Goal: Use online tool/utility: Utilize a website feature to perform a specific function

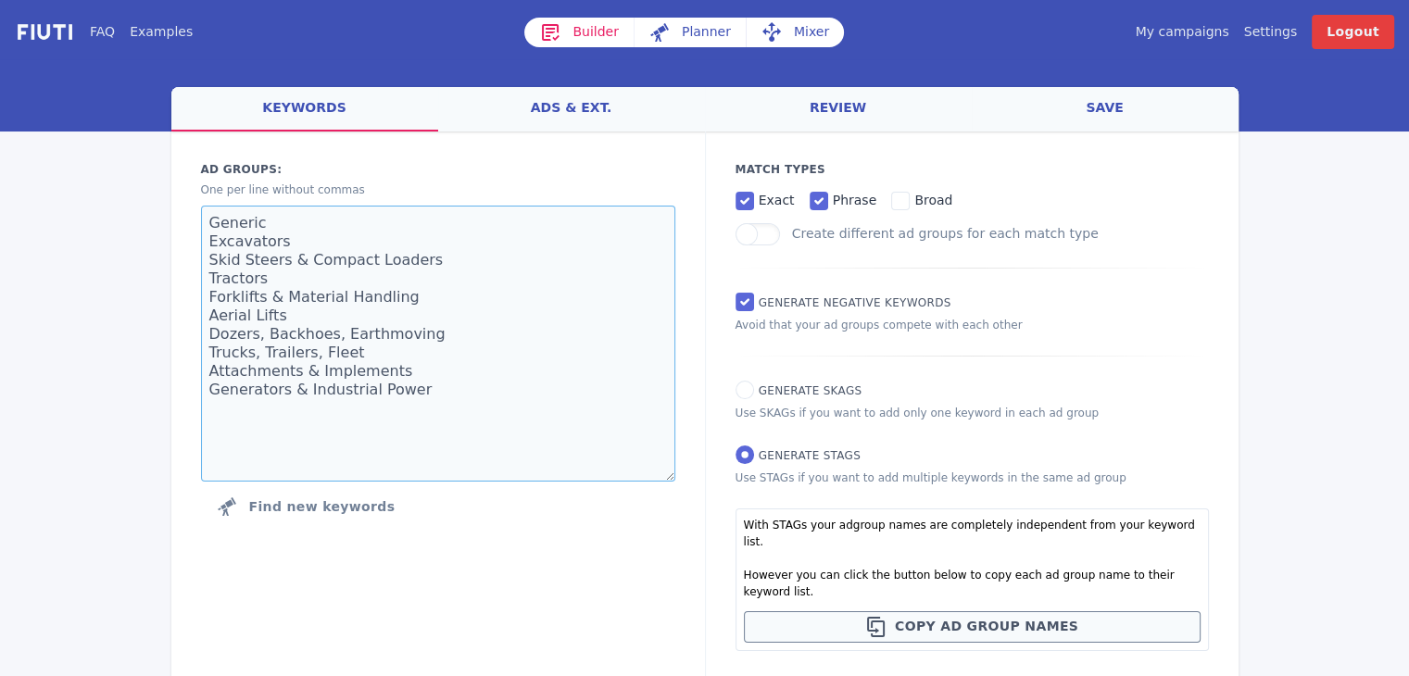
click at [555, 349] on textarea "Generic Excavators Skid Steers & Compact Loaders Tractors Forklifts & Material …" at bounding box center [438, 344] width 474 height 276
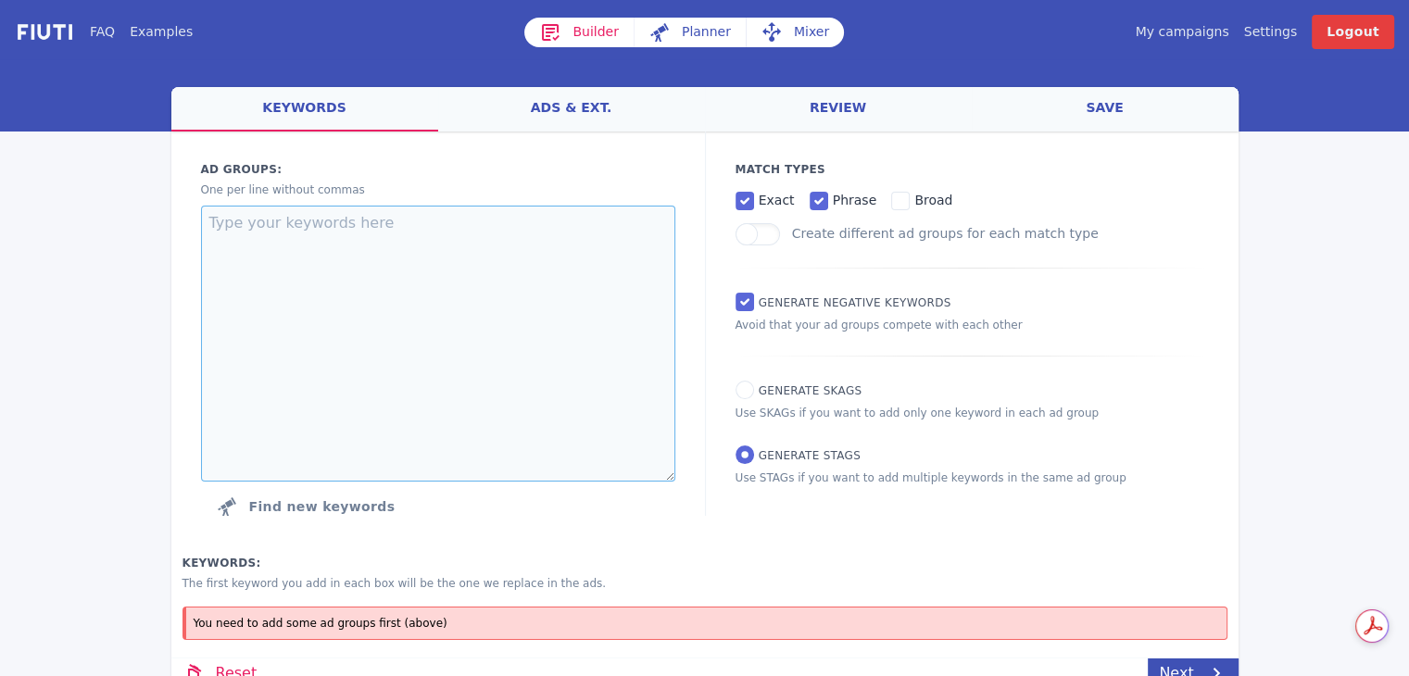
paste textarea "Elevate Your Corporate Event With A Professional DJ Tailored Music, Polished Pe…"
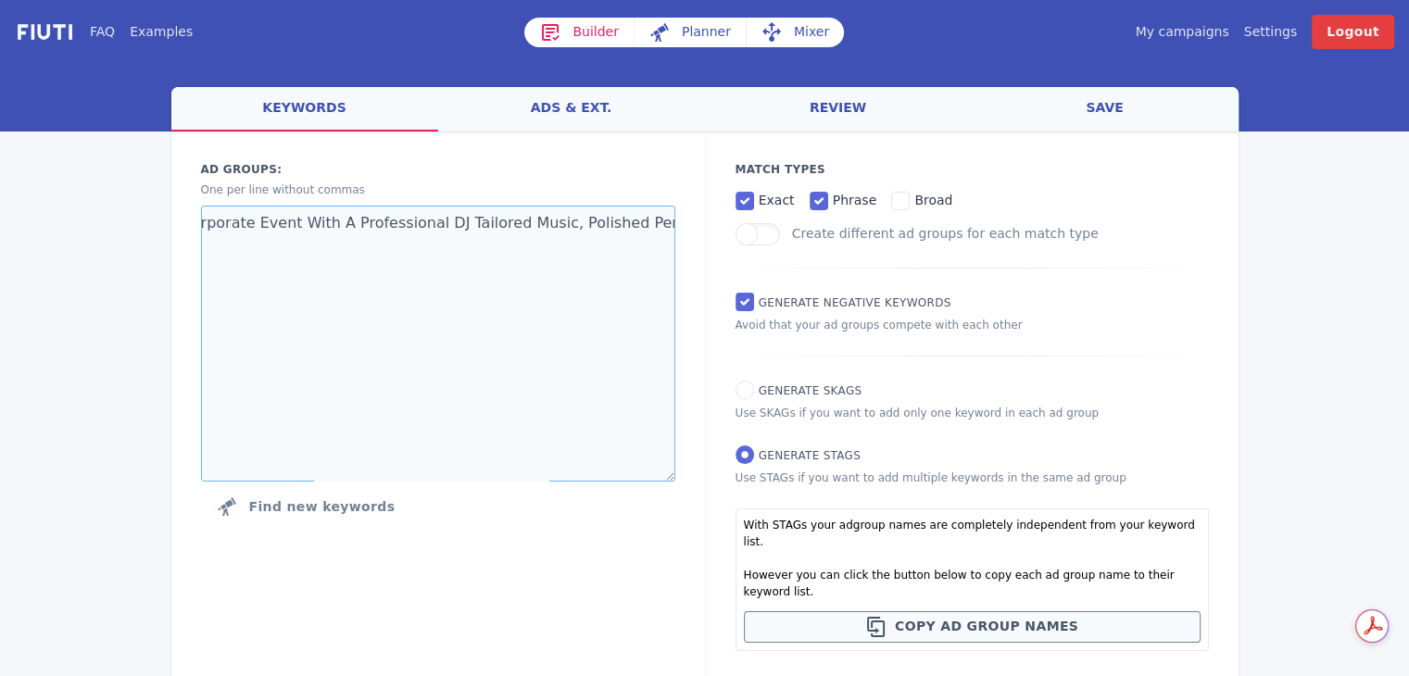
scroll to position [0, 121]
click at [481, 331] on textarea "Elevate Your Corporate Event With A Professional DJ Tailored Music, Polished Pe…" at bounding box center [438, 344] width 474 height 276
type textarea "Elevate Your Corporate Event With A Professional DJ Tailored Music, Polished Pe…"
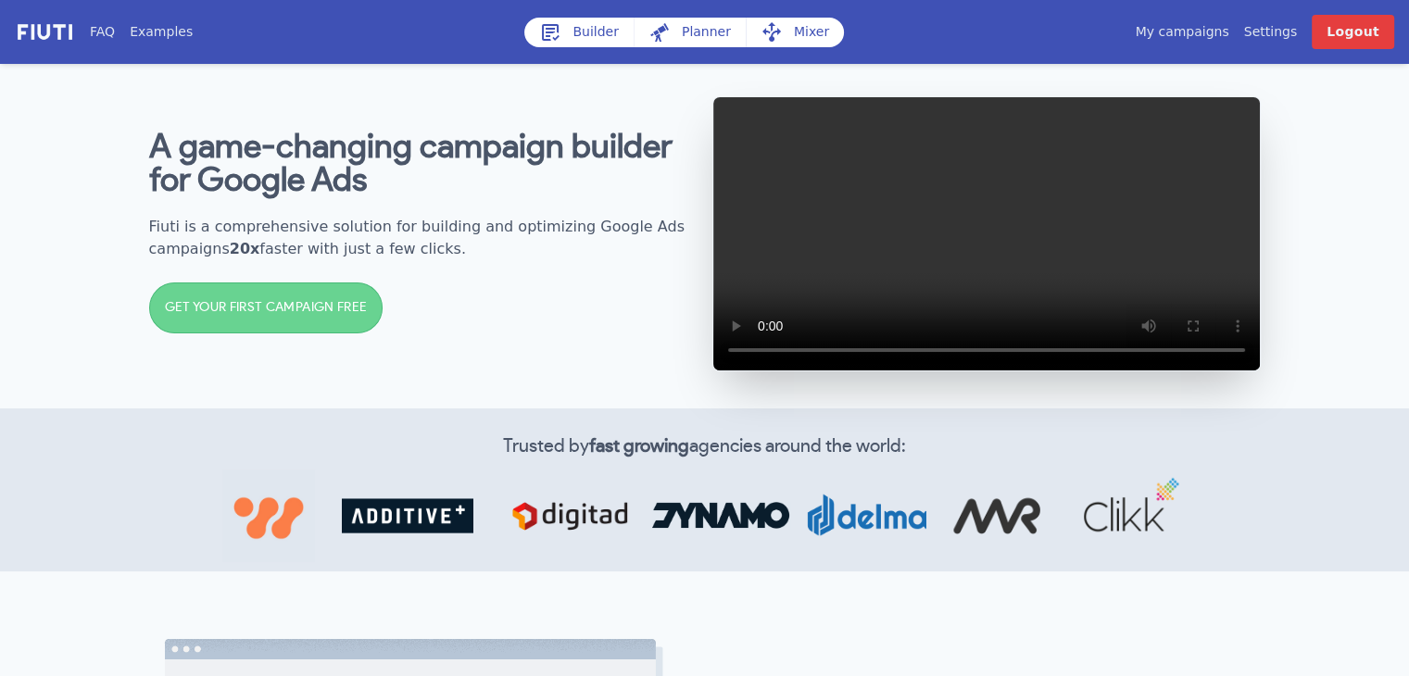
click at [562, 28] on link "Builder" at bounding box center [578, 33] width 109 height 30
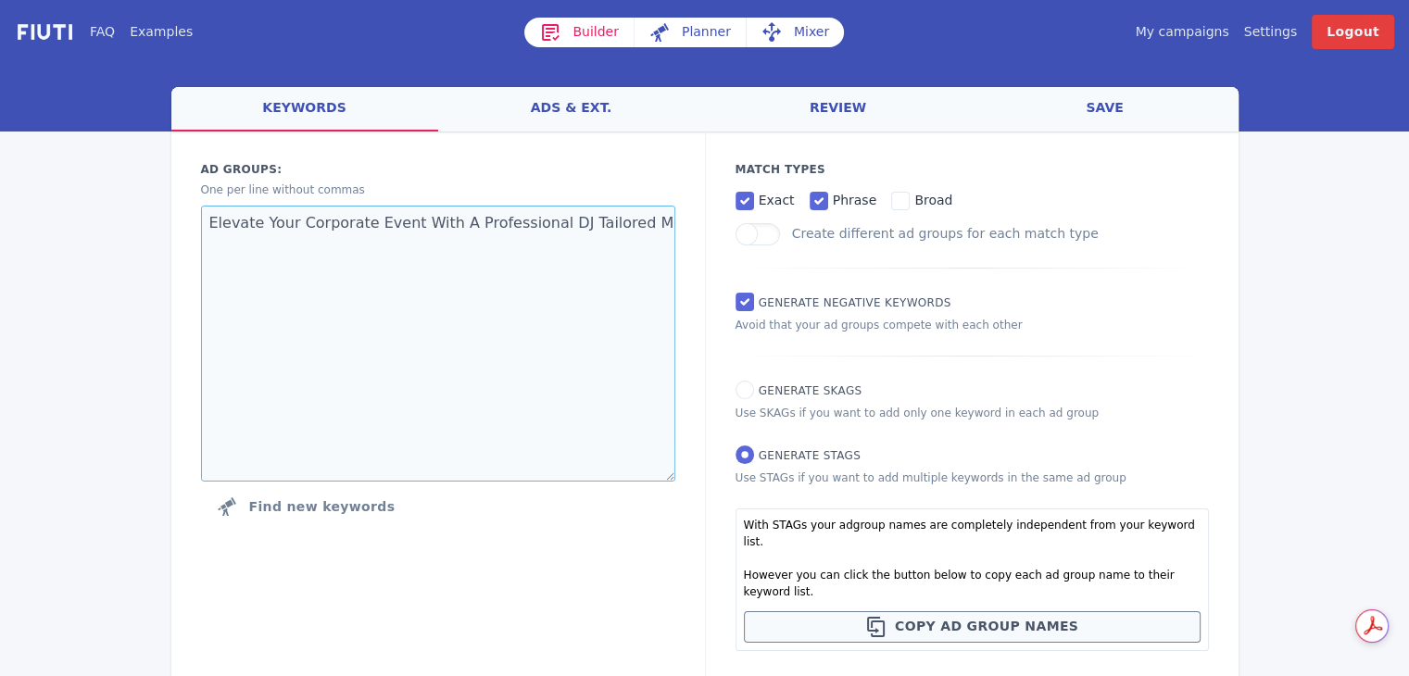
click at [456, 242] on textarea "Elevate Your Corporate Event With A Professional DJ Tailored Music, Polished Pe…" at bounding box center [438, 344] width 474 height 276
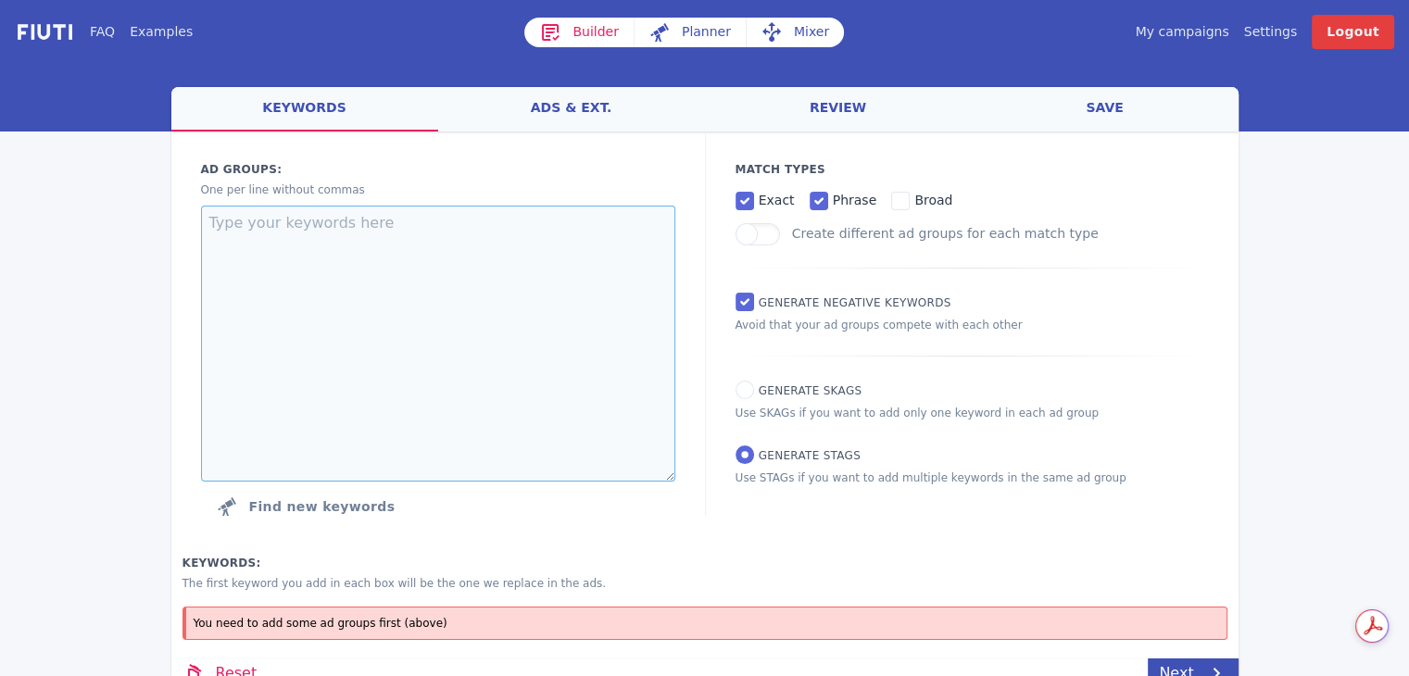
paste textarea "corporate event dj [GEOGRAPHIC_DATA] corporate event dj [GEOGRAPHIC_DATA] "corp…"
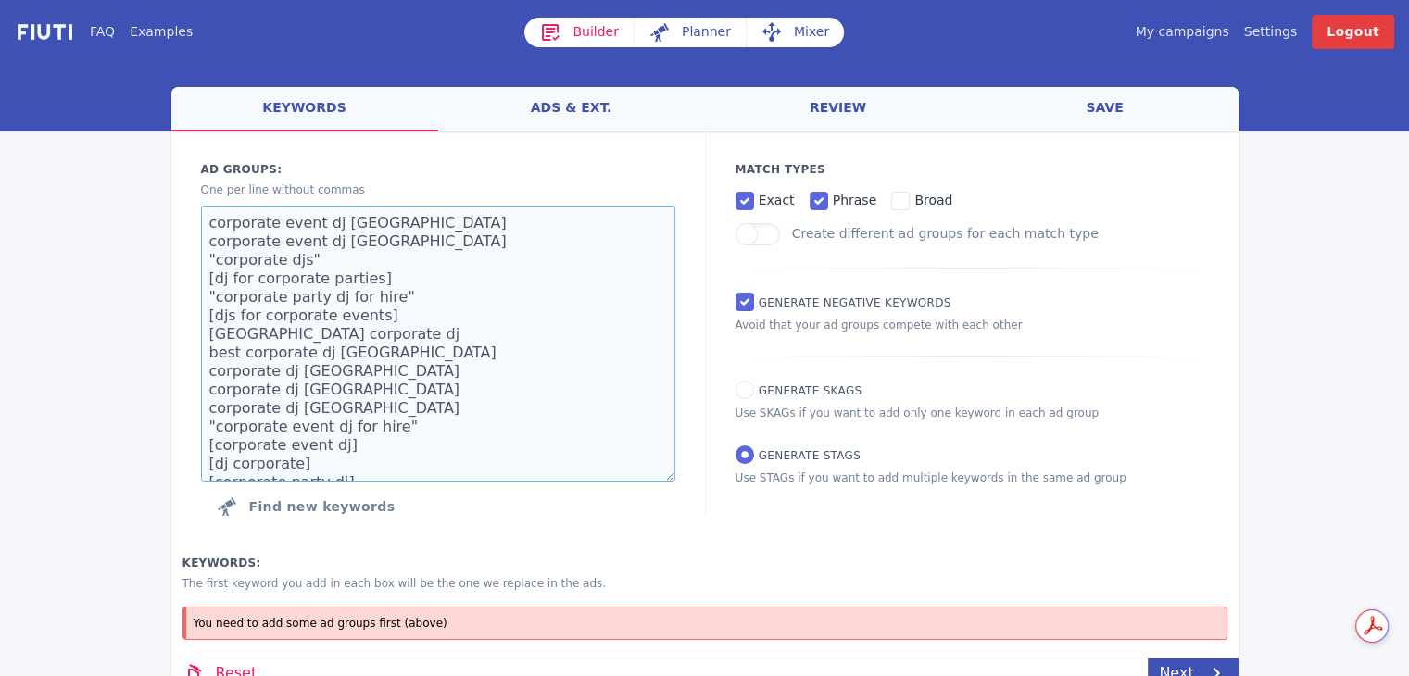
scroll to position [68, 0]
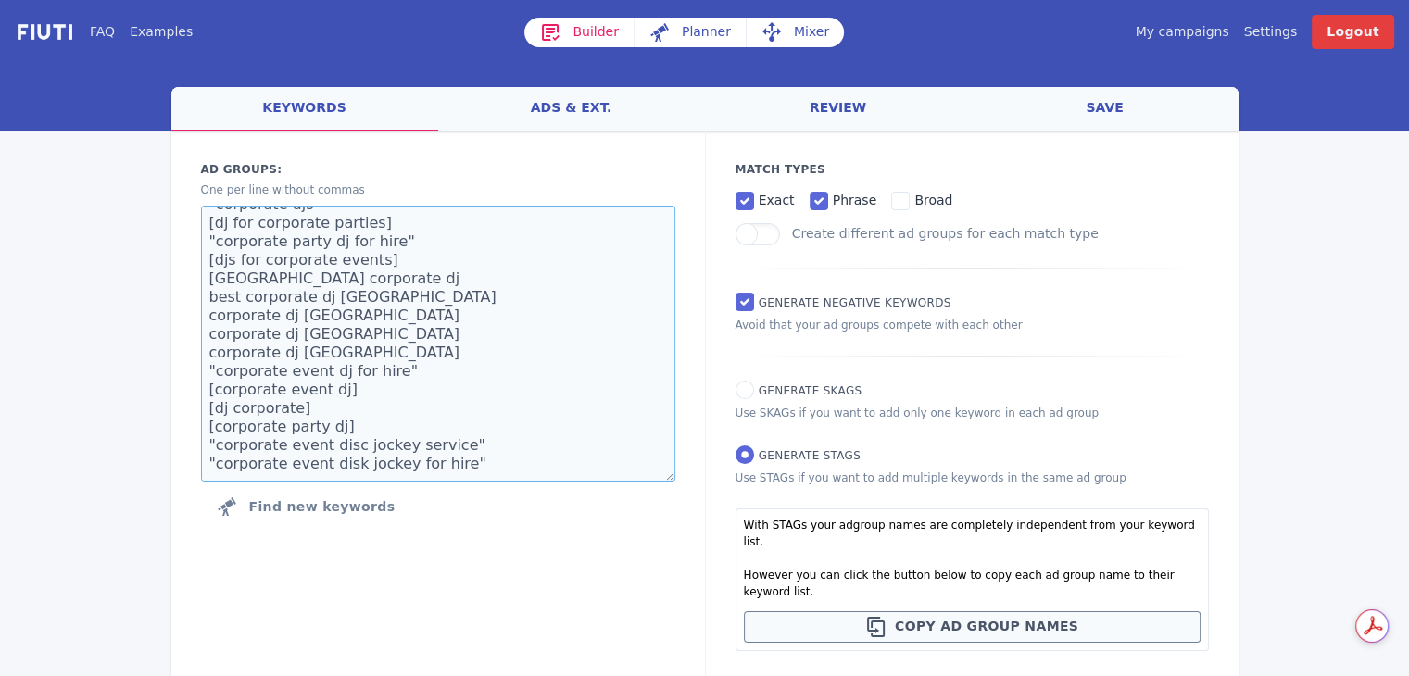
type textarea "corporate event dj [GEOGRAPHIC_DATA] corporate event dj [GEOGRAPHIC_DATA] "corp…"
